Goal: Use online tool/utility: Utilize a website feature to perform a specific function

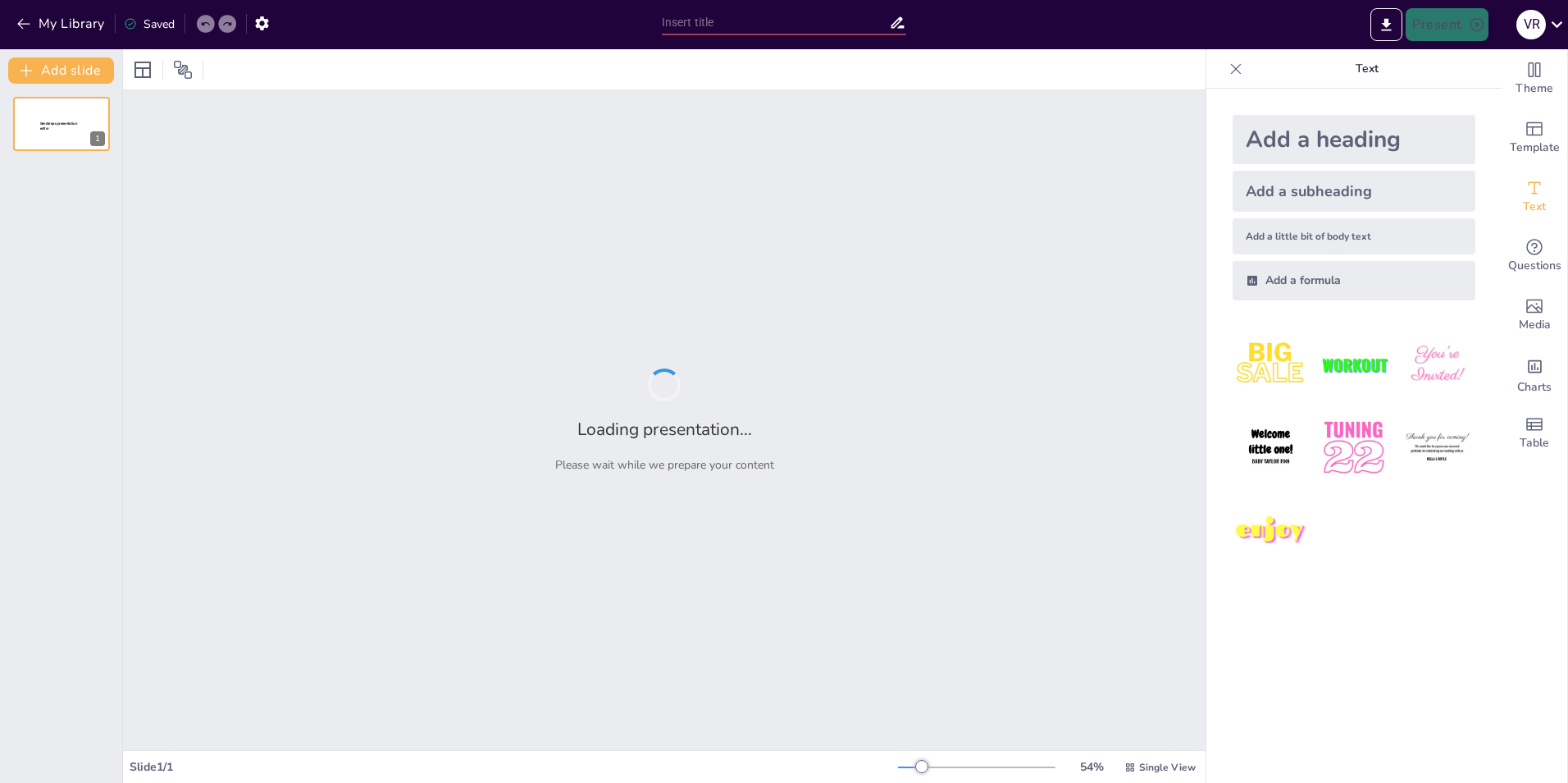
type input "Imported CURSO INTERPRETACION 9001-2015.pptx"
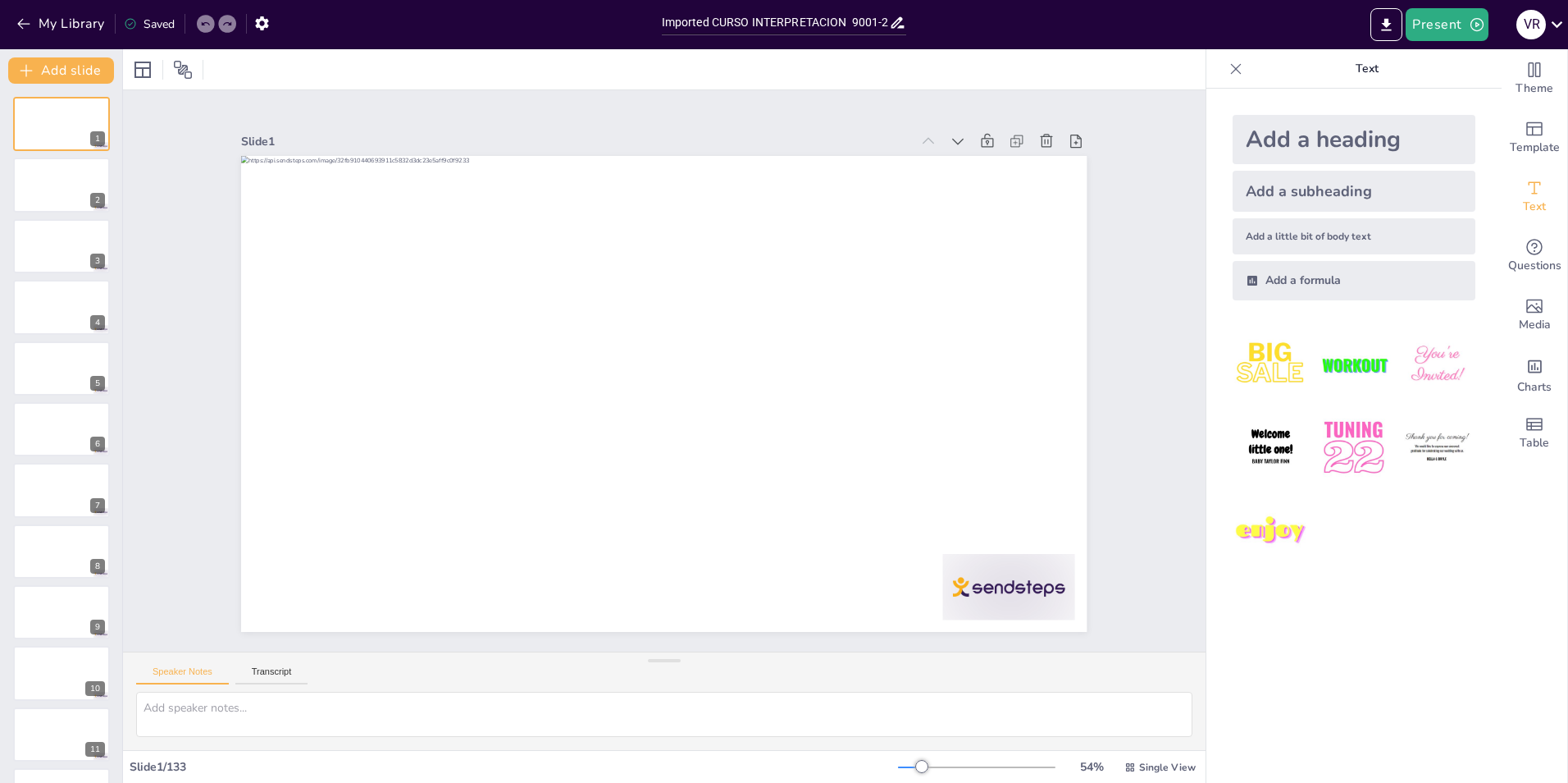
click at [1511, 72] on div "Theme" at bounding box center [1535, 79] width 66 height 60
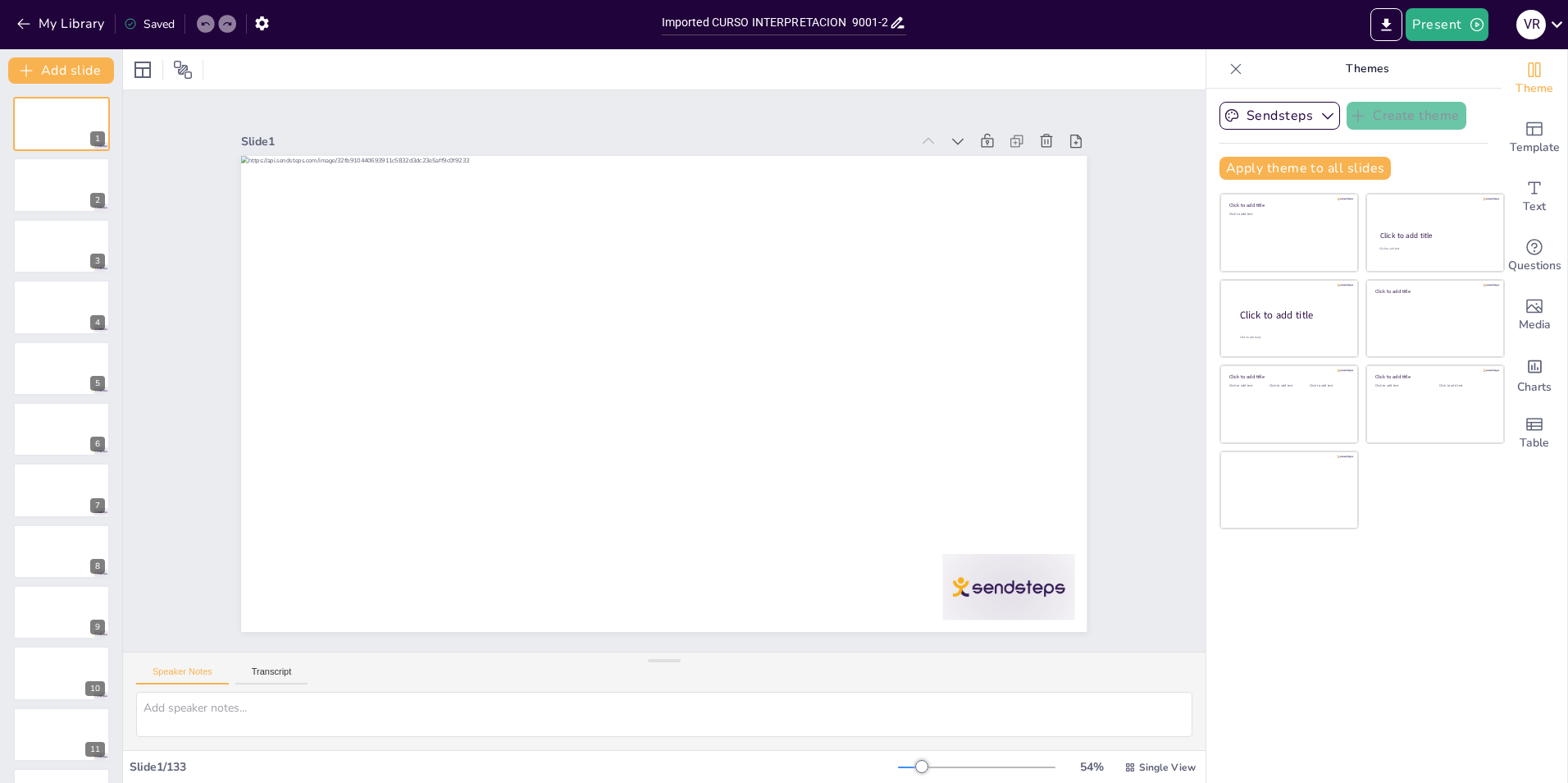
click at [1231, 69] on icon at bounding box center [1236, 69] width 17 height 17
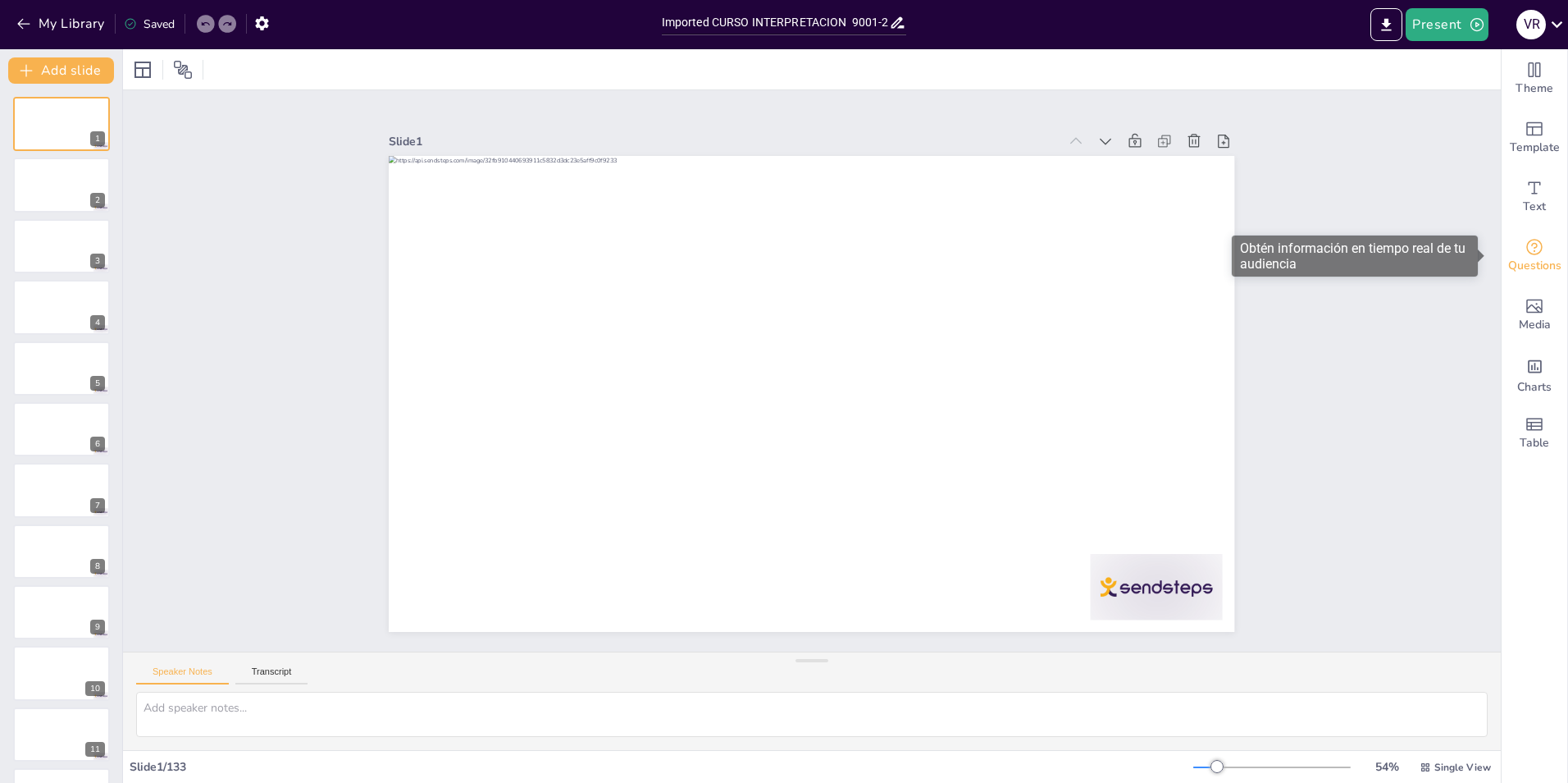
click at [1524, 248] on icon "Get real-time input from your audience" at bounding box center [1534, 246] width 20 height 20
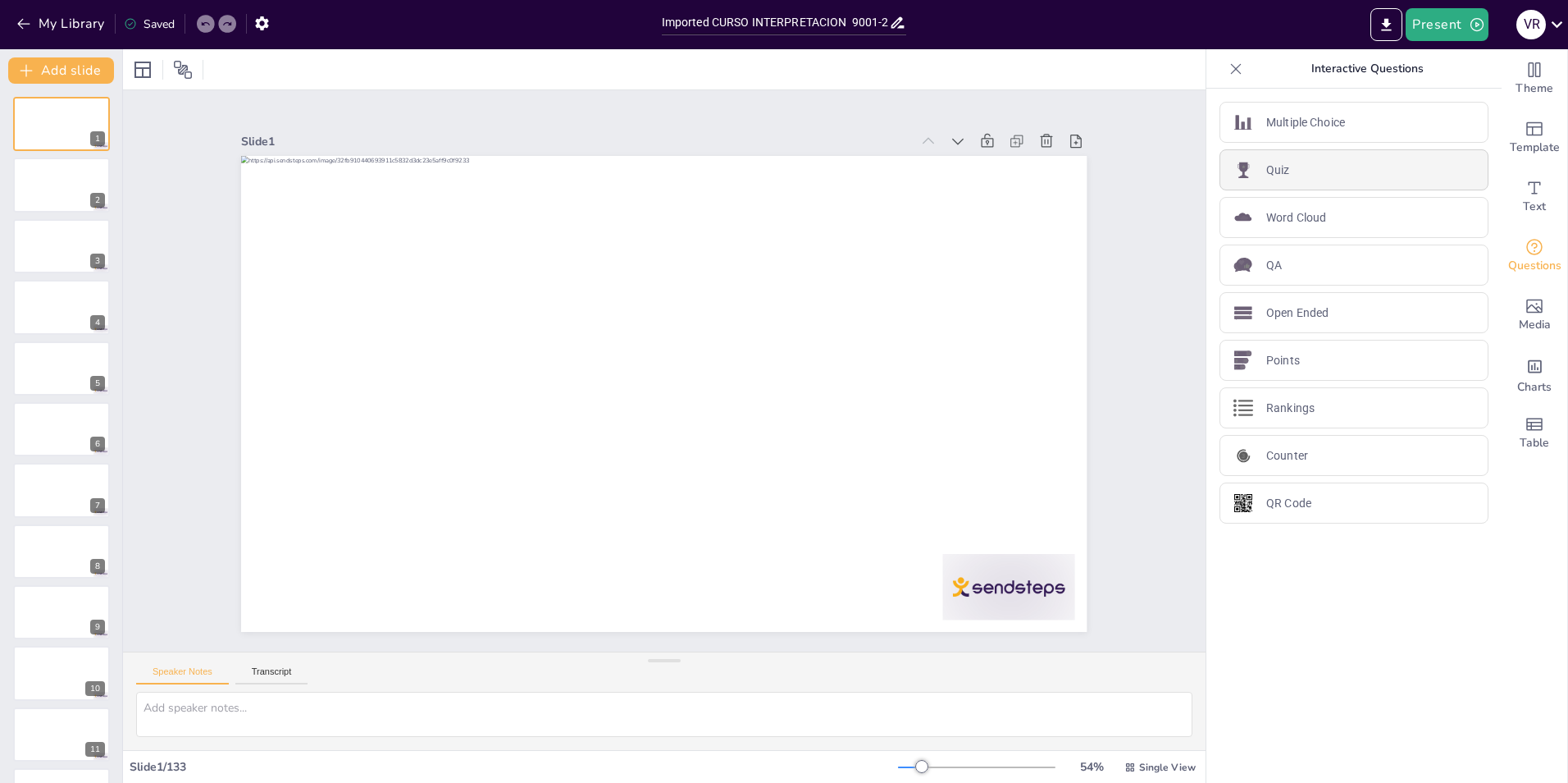
click at [1298, 174] on div "Quiz" at bounding box center [1353, 170] width 269 height 41
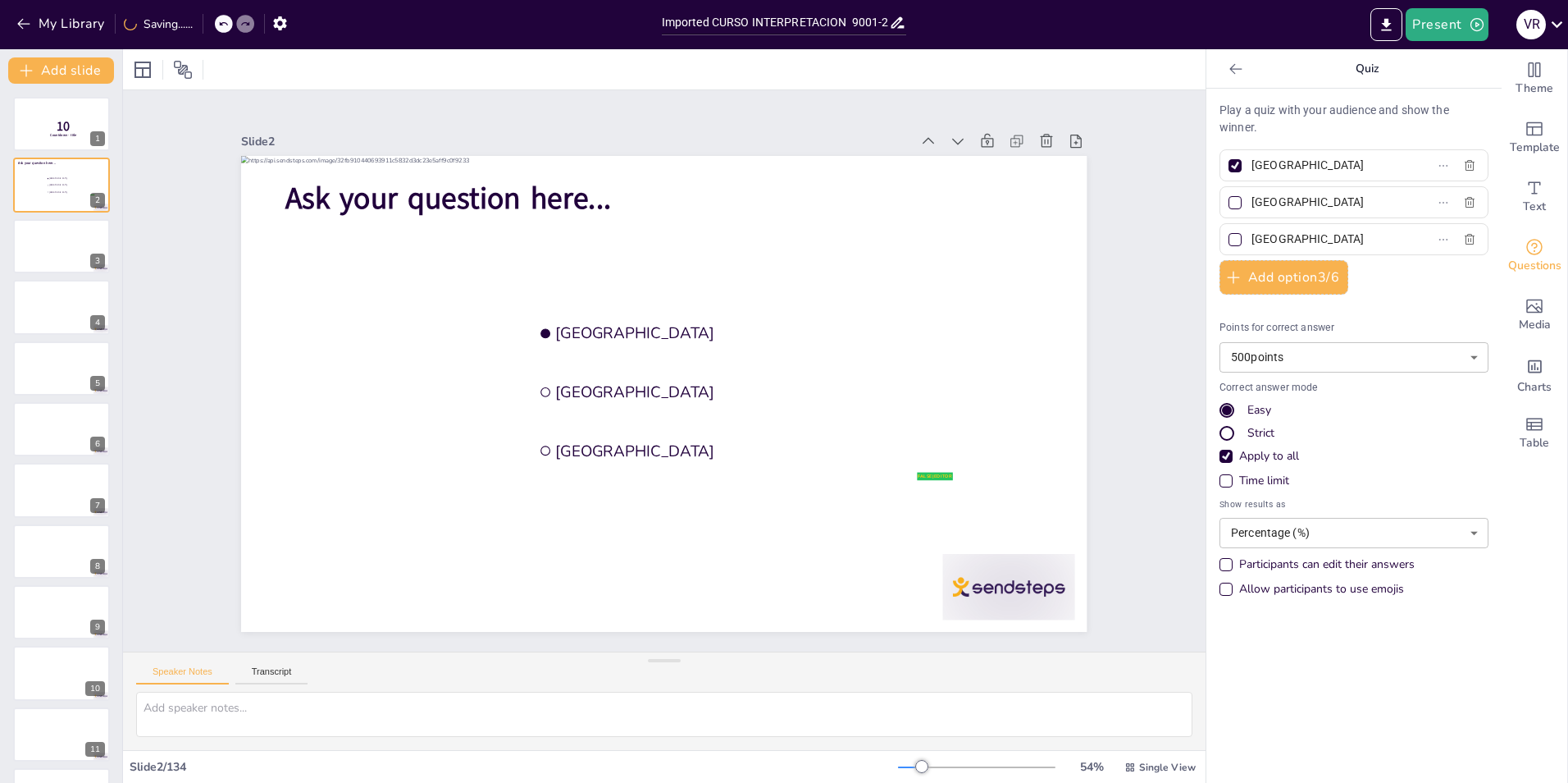
click at [1228, 62] on icon at bounding box center [1236, 69] width 17 height 17
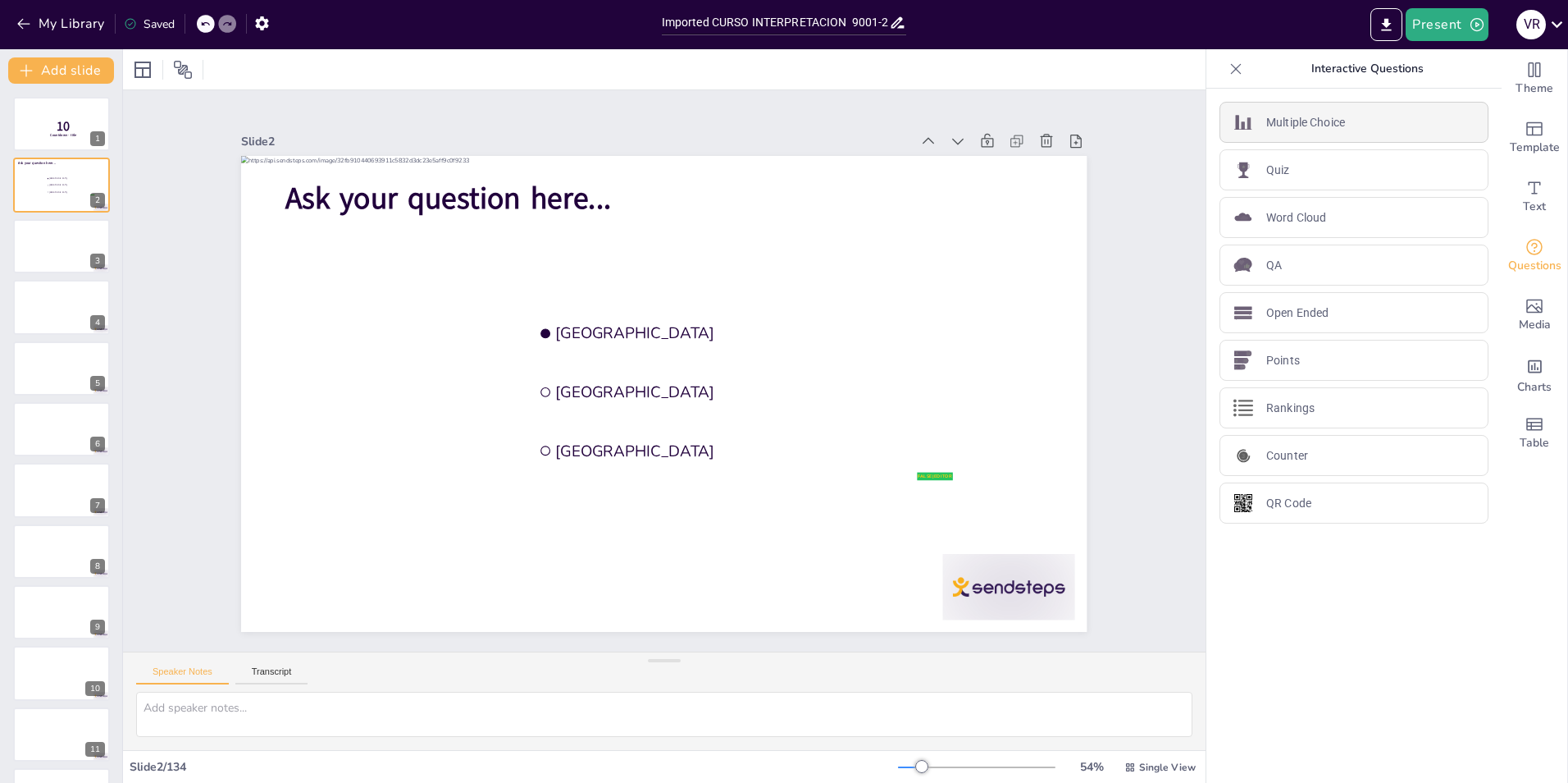
click at [1342, 115] on div "Multiple Choice" at bounding box center [1353, 122] width 269 height 41
